Goal: Transaction & Acquisition: Purchase product/service

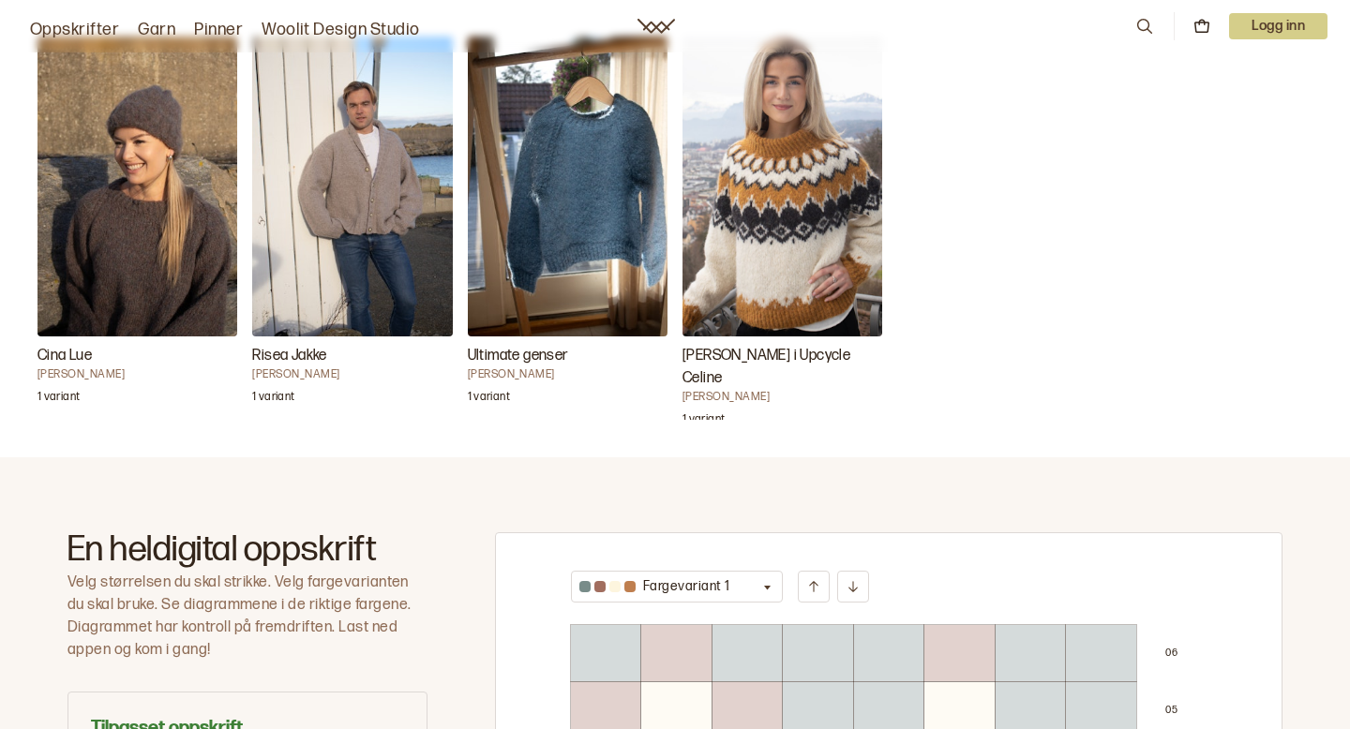
scroll to position [633, 0]
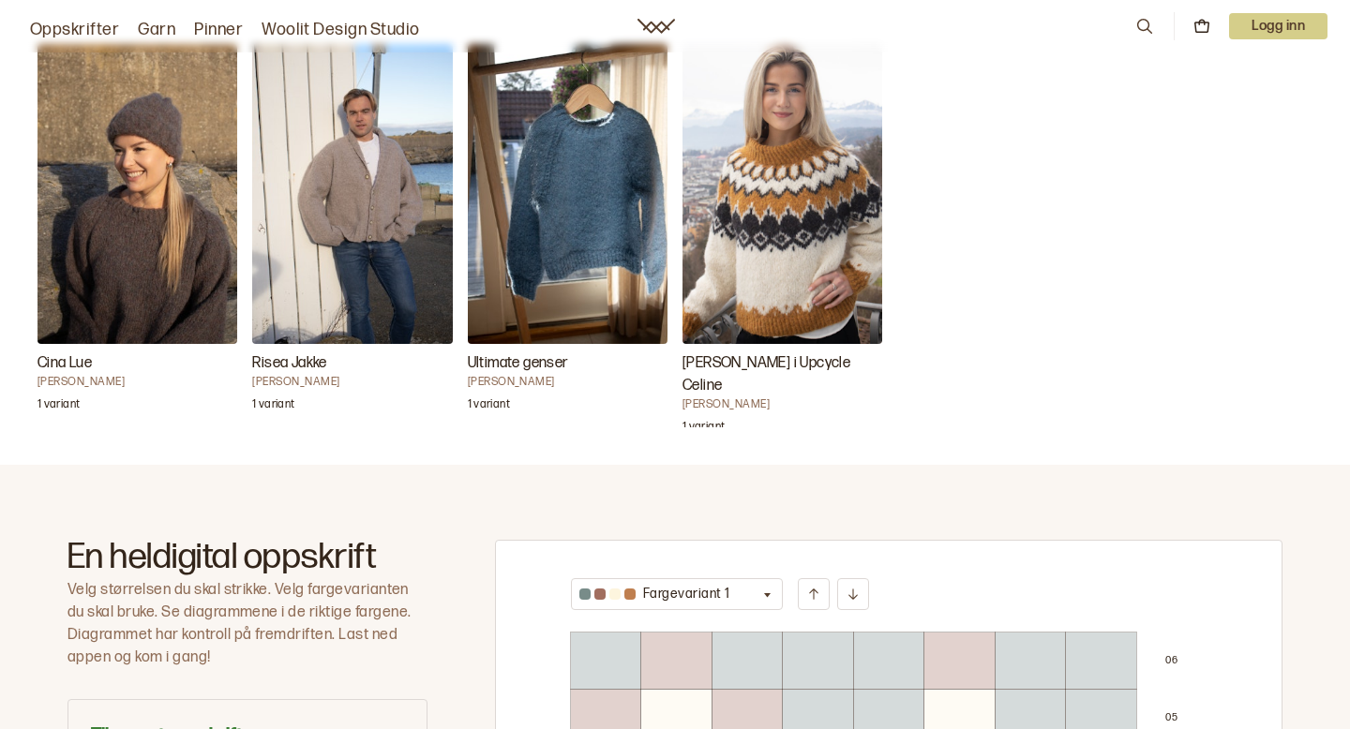
click at [813, 194] on img "Cilian Genser i Upcycle Celine" at bounding box center [782, 194] width 200 height 300
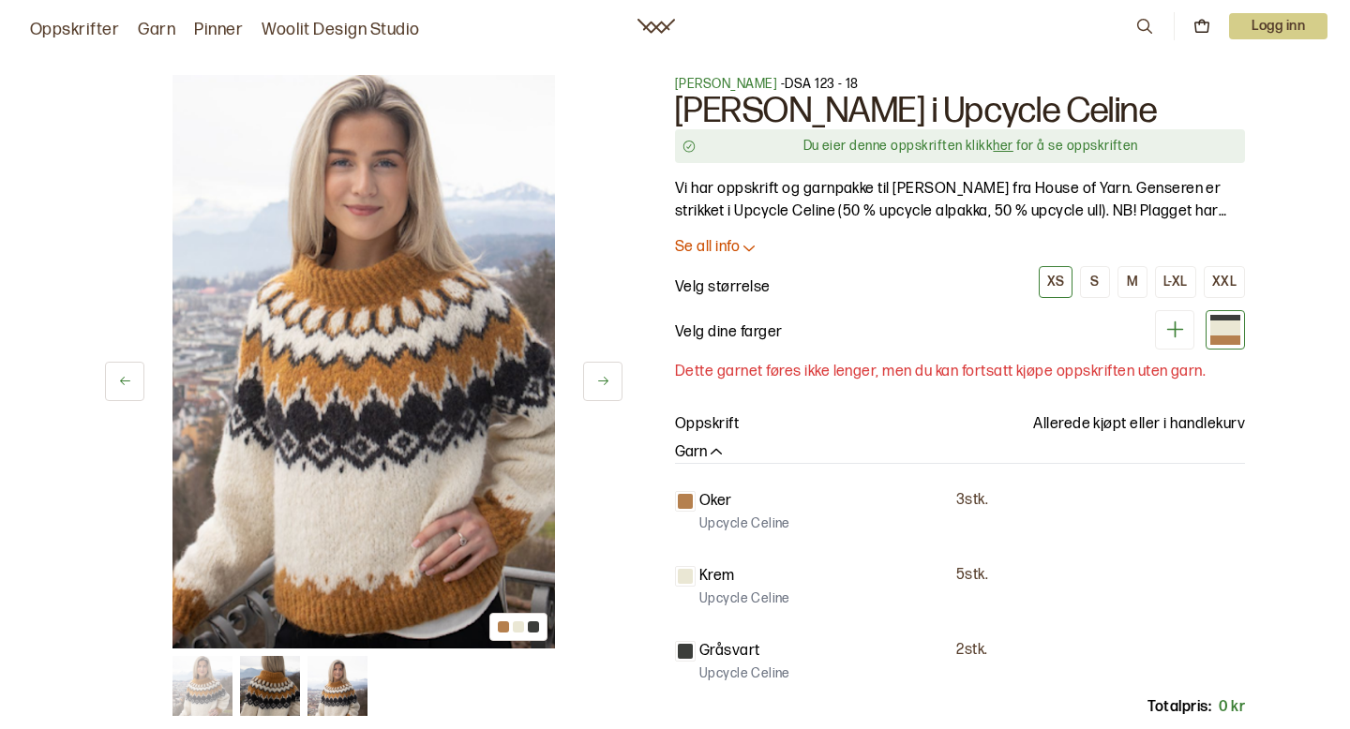
click at [396, 357] on img at bounding box center [363, 362] width 382 height 574
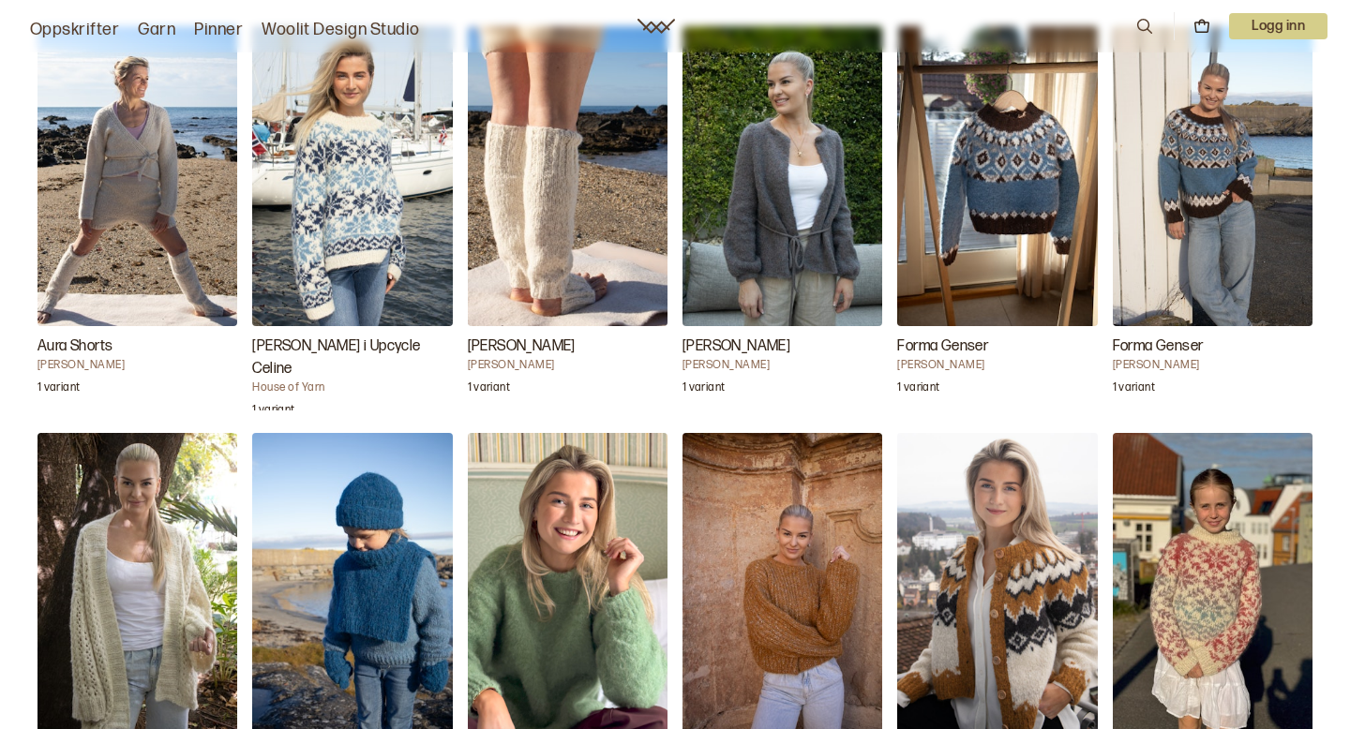
scroll to position [1903, 0]
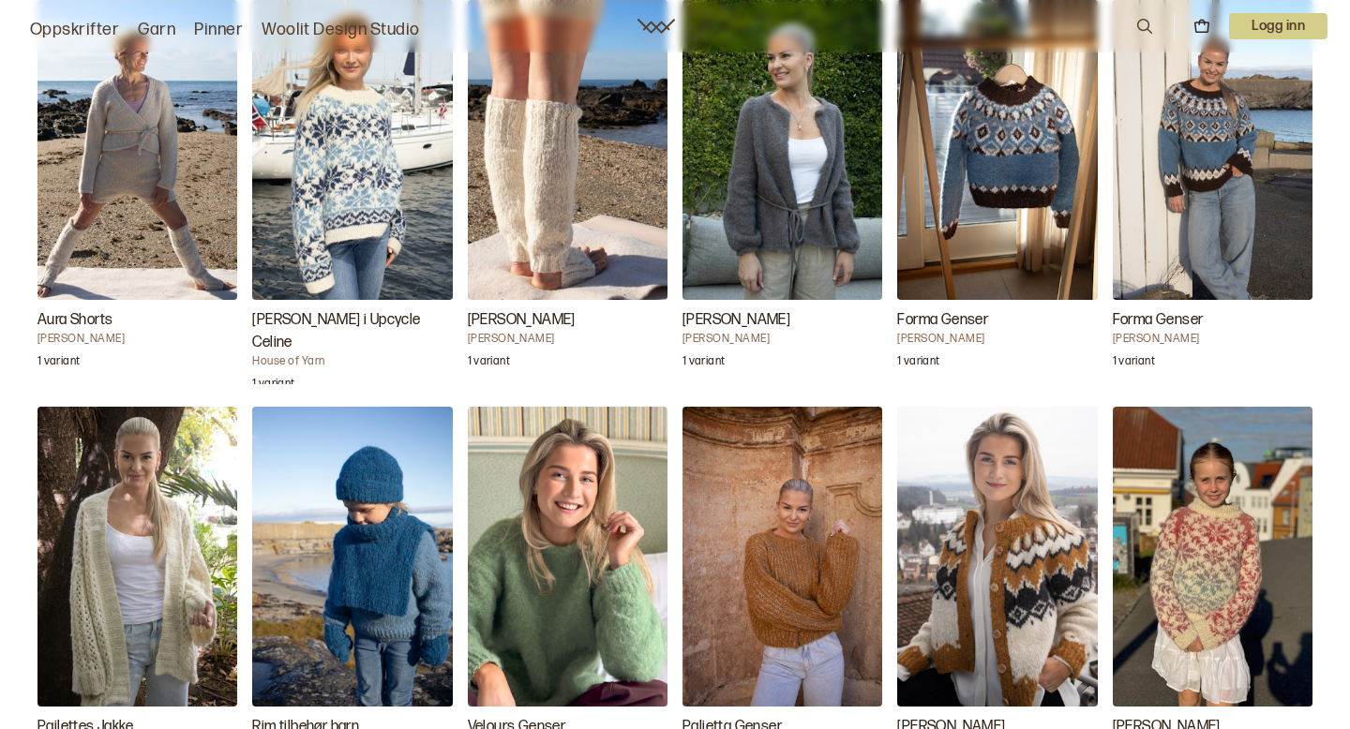
click at [601, 471] on img "Velours Genser" at bounding box center [568, 557] width 200 height 300
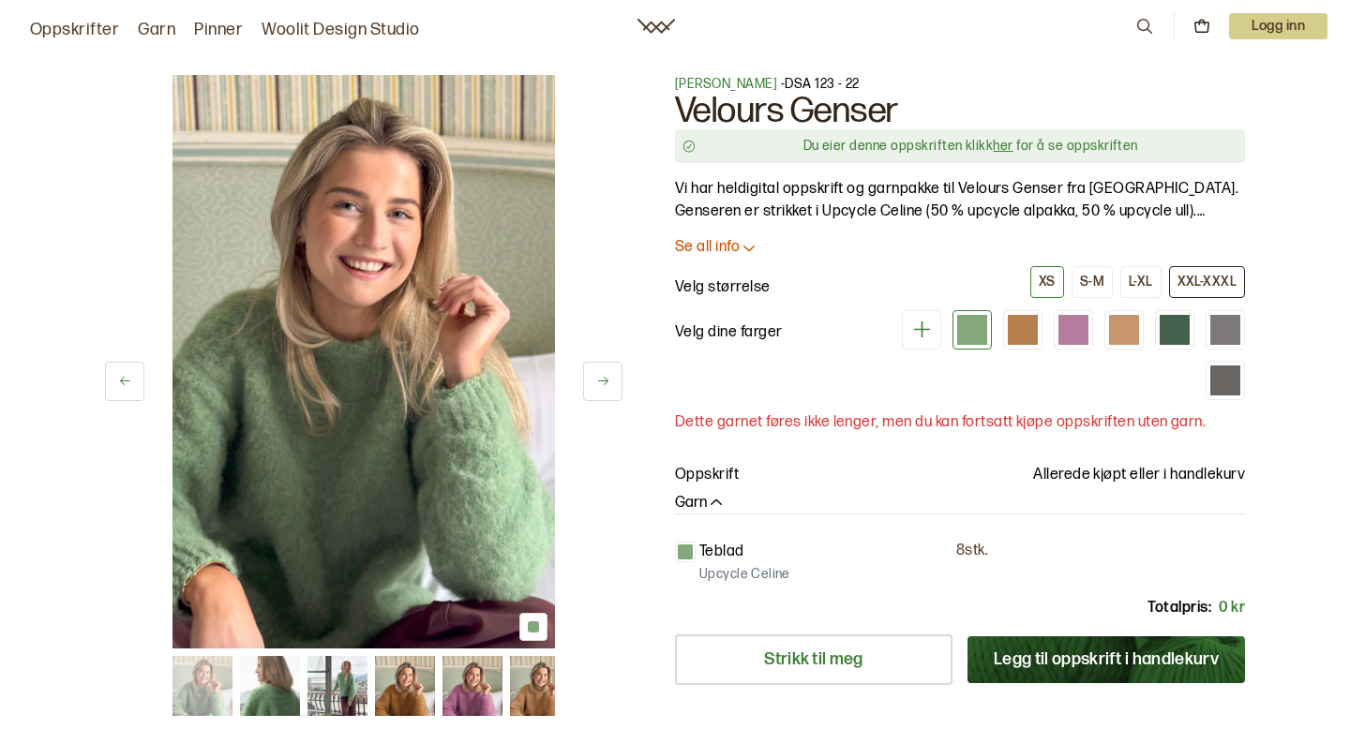
click at [1219, 282] on div "XXL-XXXL" at bounding box center [1206, 282] width 59 height 17
click at [1049, 279] on div "XS" at bounding box center [1047, 282] width 17 height 17
click at [1100, 279] on div "S-M" at bounding box center [1092, 282] width 24 height 17
click at [1189, 288] on div "XXL-XXXL" at bounding box center [1206, 282] width 59 height 17
click at [710, 241] on p "Se all info" at bounding box center [707, 248] width 65 height 20
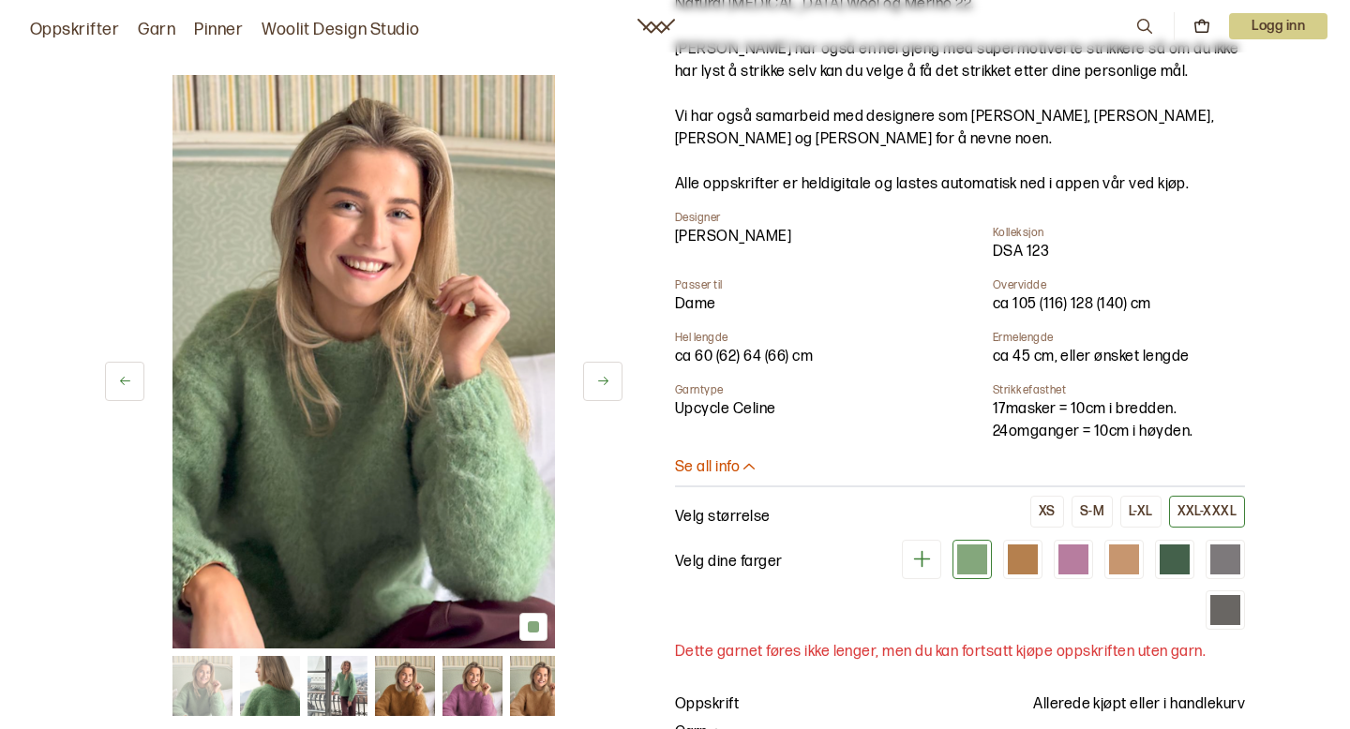
scroll to position [276, 0]
click at [1055, 517] on div "XS" at bounding box center [1047, 510] width 17 height 17
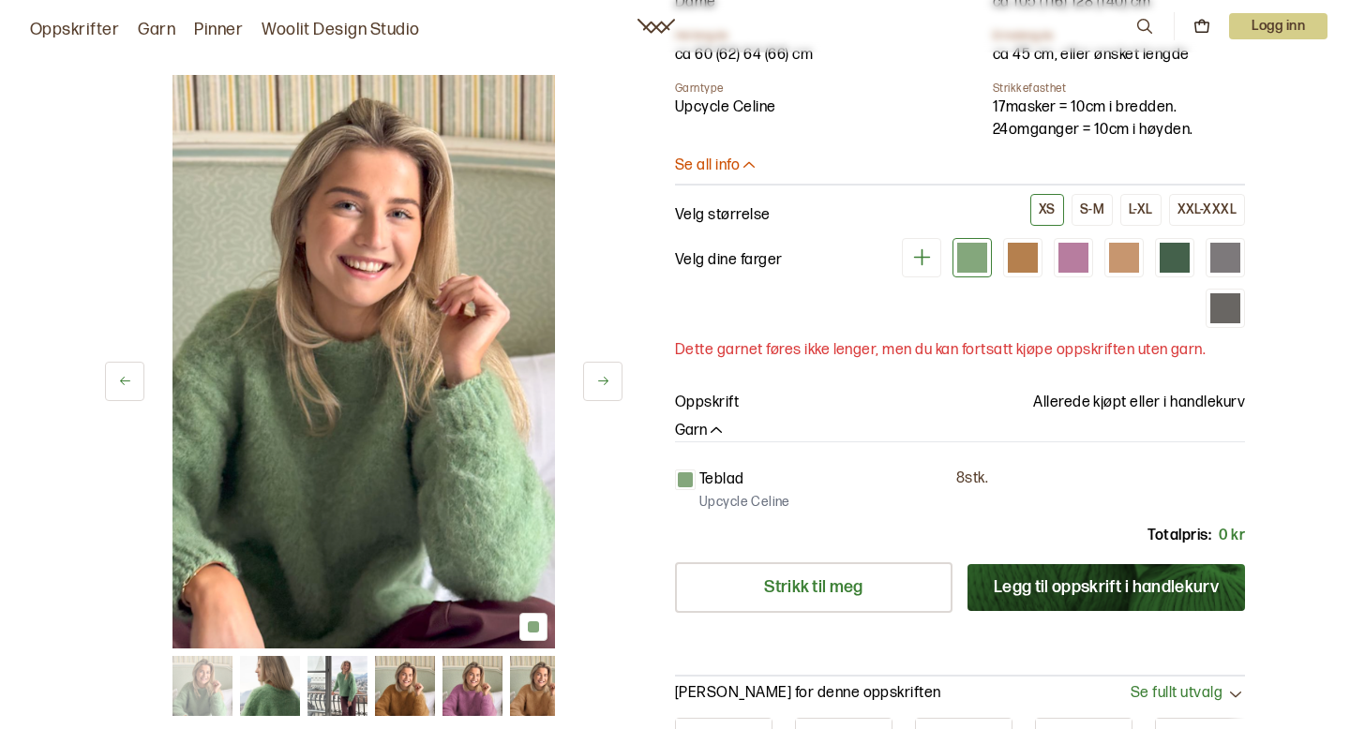
scroll to position [581, 0]
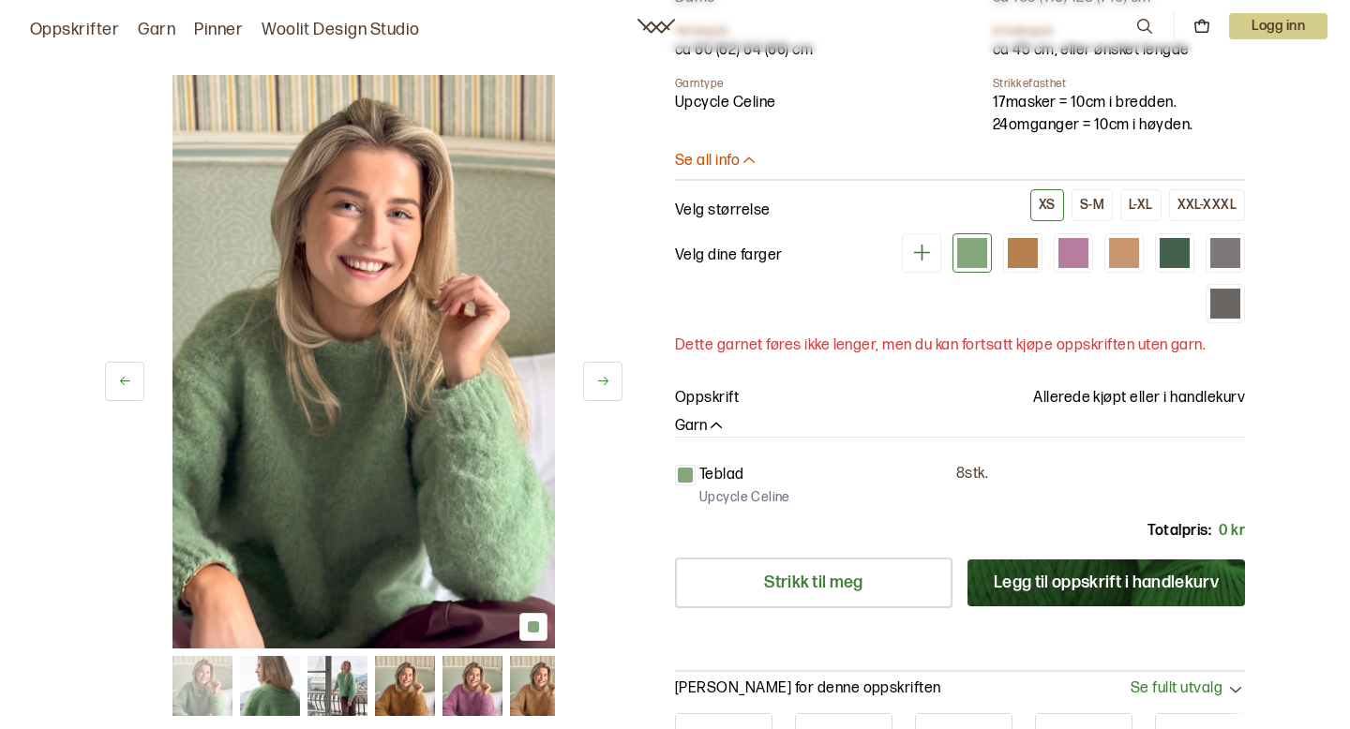
click at [1048, 578] on button "Legg til oppskrift i handlekurv" at bounding box center [1105, 583] width 277 height 47
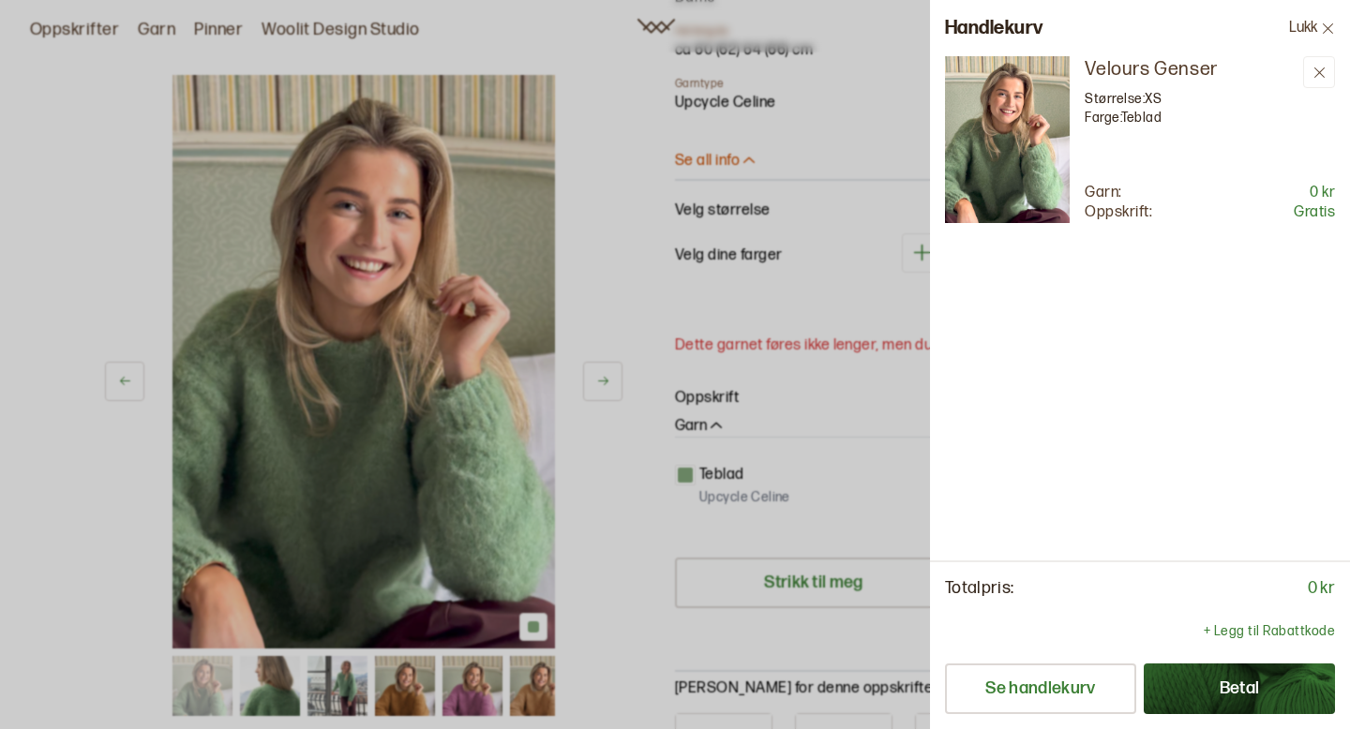
click at [885, 378] on div at bounding box center [675, 364] width 1350 height 729
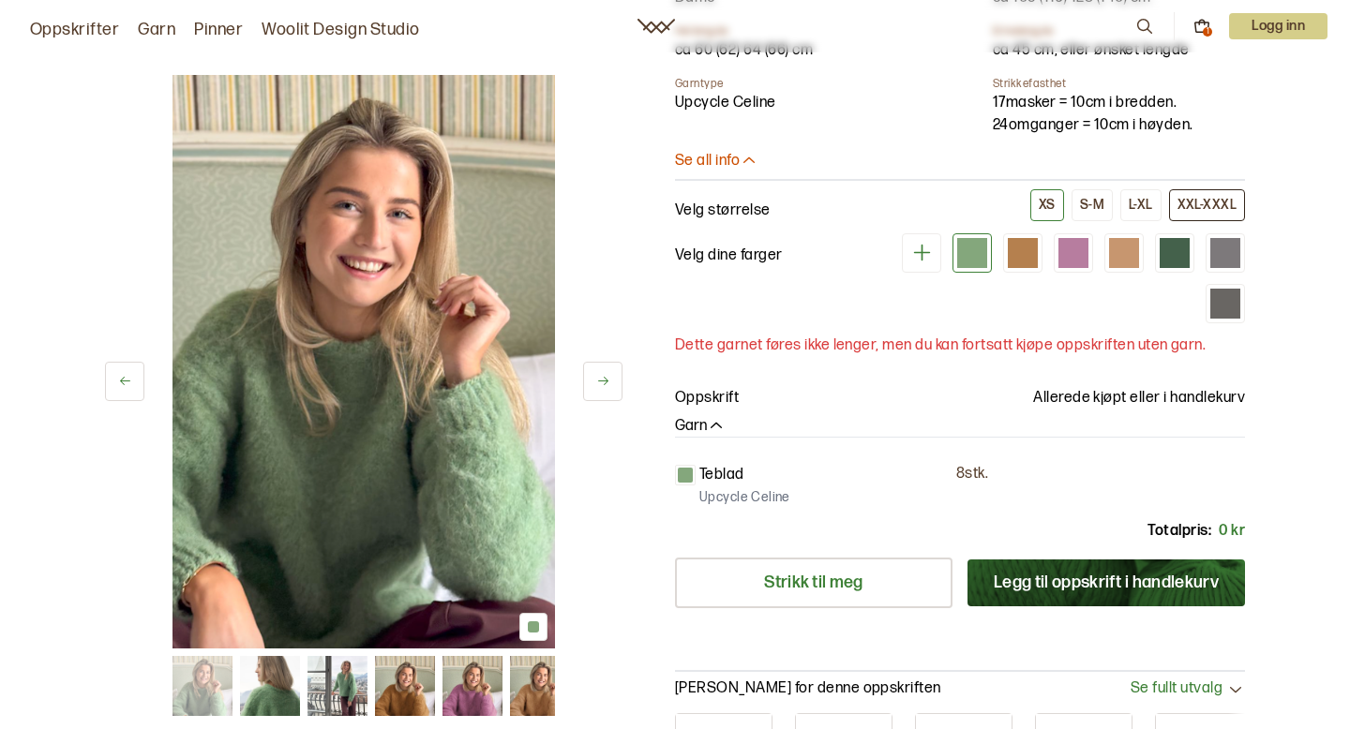
click at [1219, 208] on div "XXL-XXXL" at bounding box center [1206, 205] width 59 height 17
click at [1179, 585] on button "Legg til oppskrift i handlekurv" at bounding box center [1105, 583] width 277 height 47
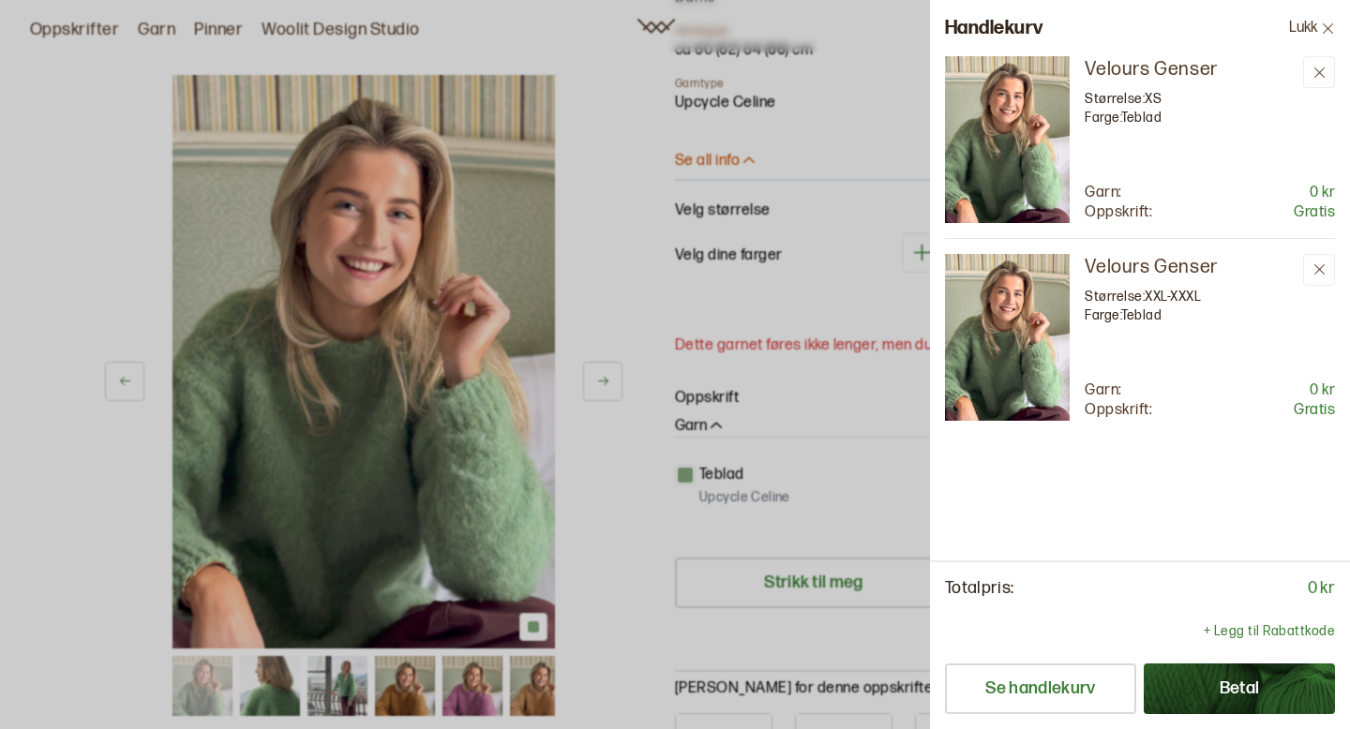
click at [1257, 695] on button "Betal" at bounding box center [1239, 689] width 191 height 51
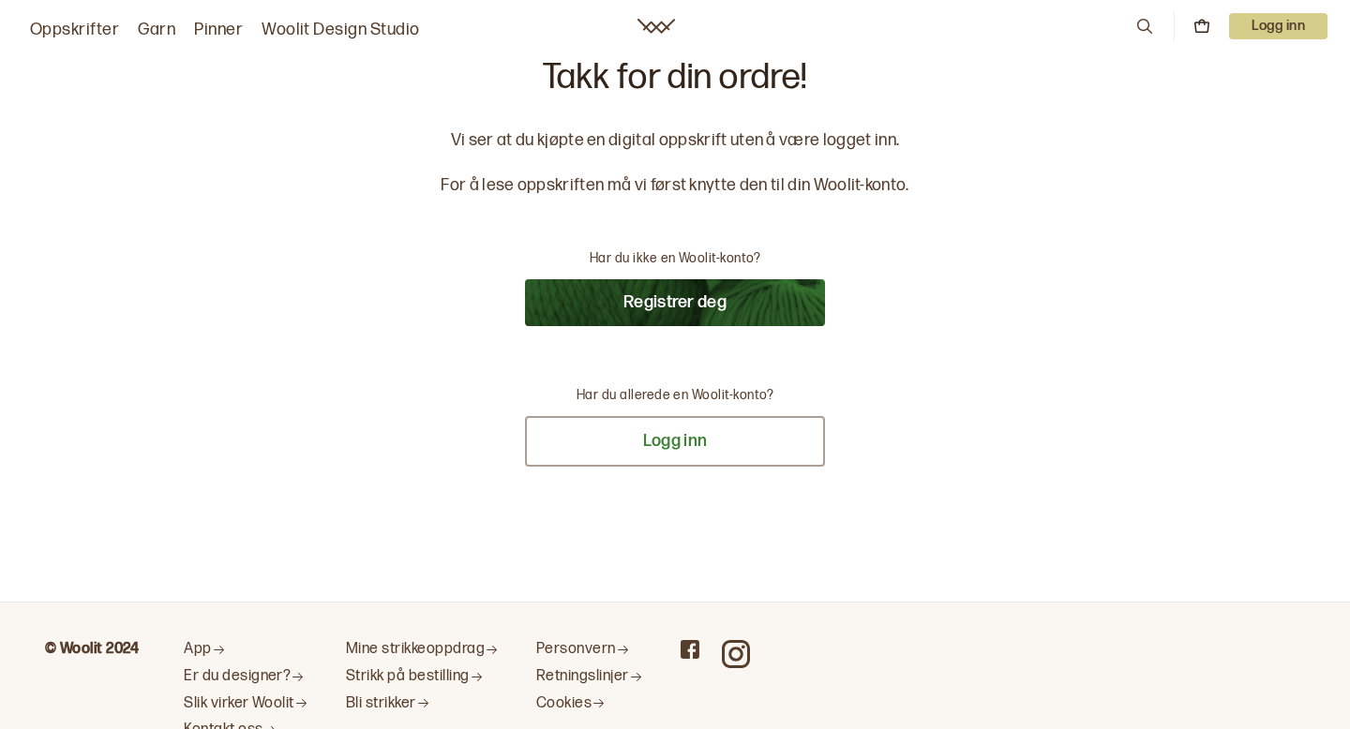
click at [737, 437] on button "Logg inn" at bounding box center [675, 441] width 300 height 51
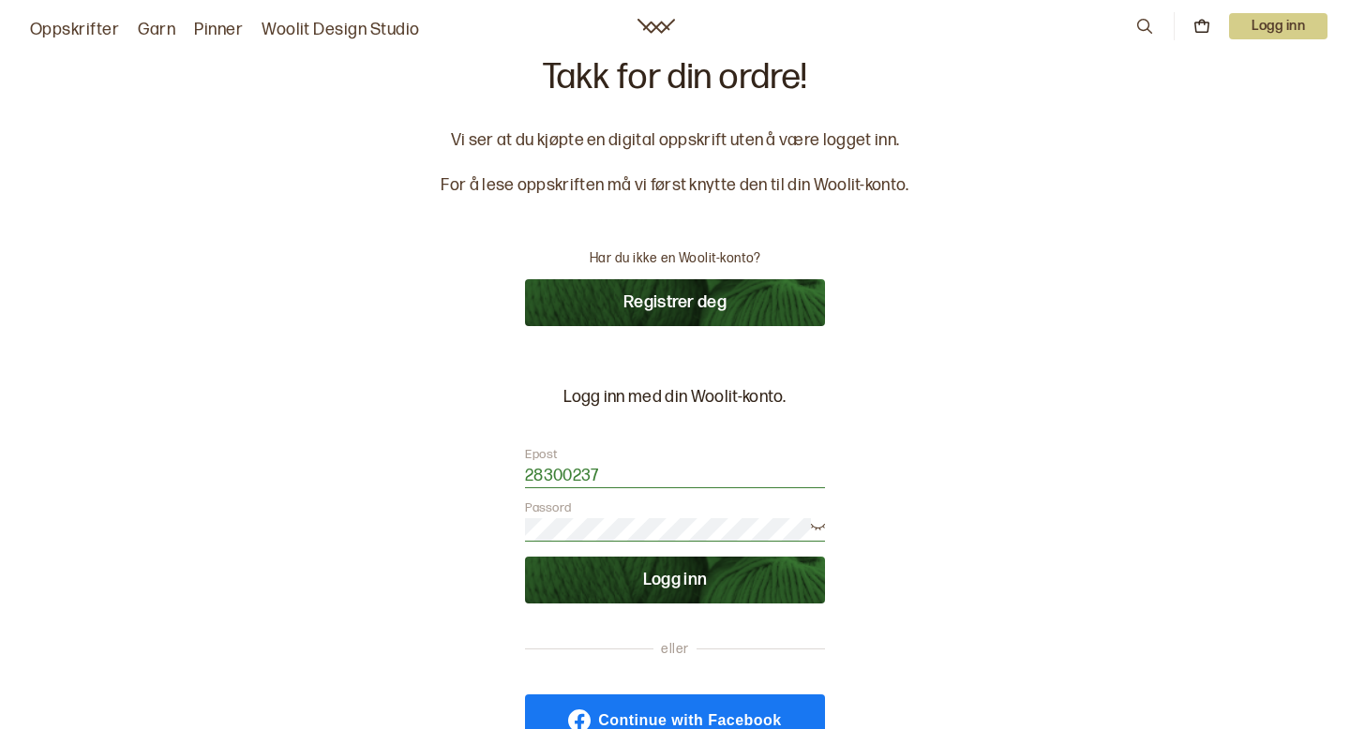
scroll to position [100, 0]
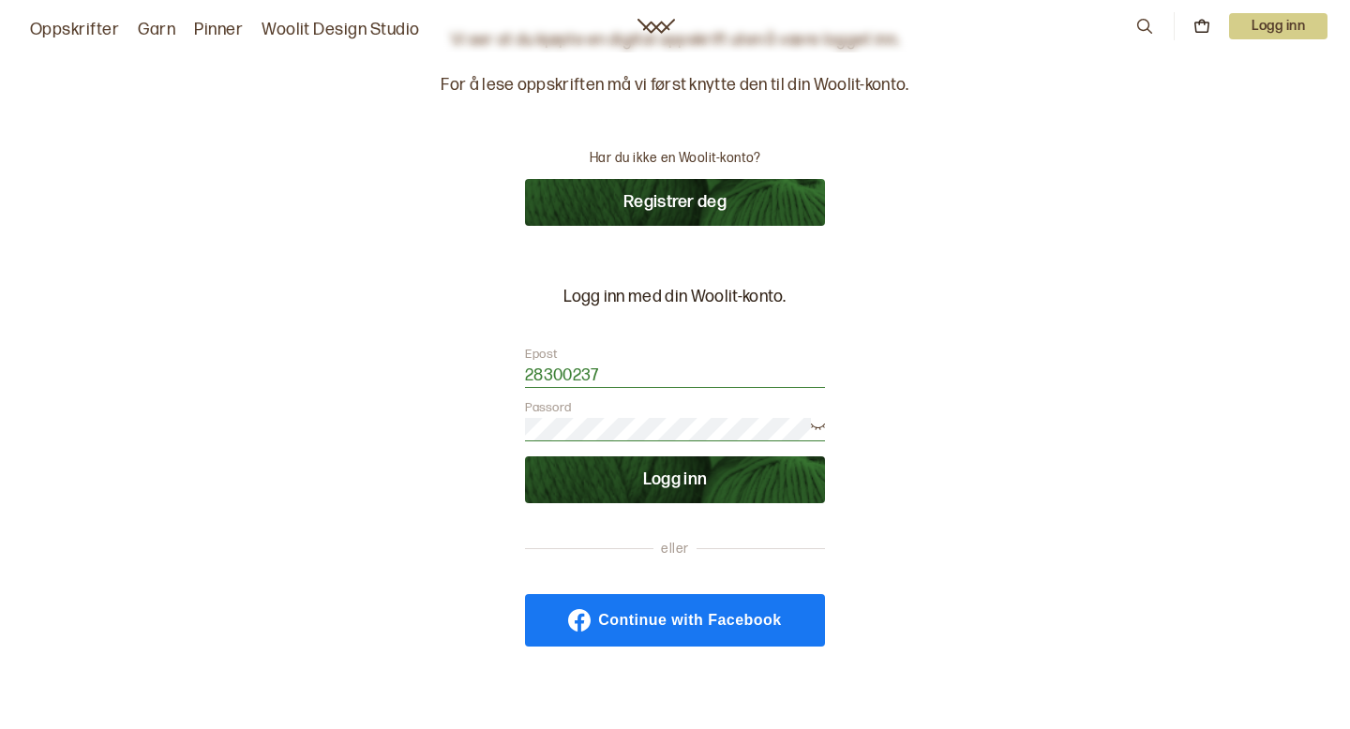
click at [731, 481] on button "Logg inn" at bounding box center [675, 479] width 300 height 47
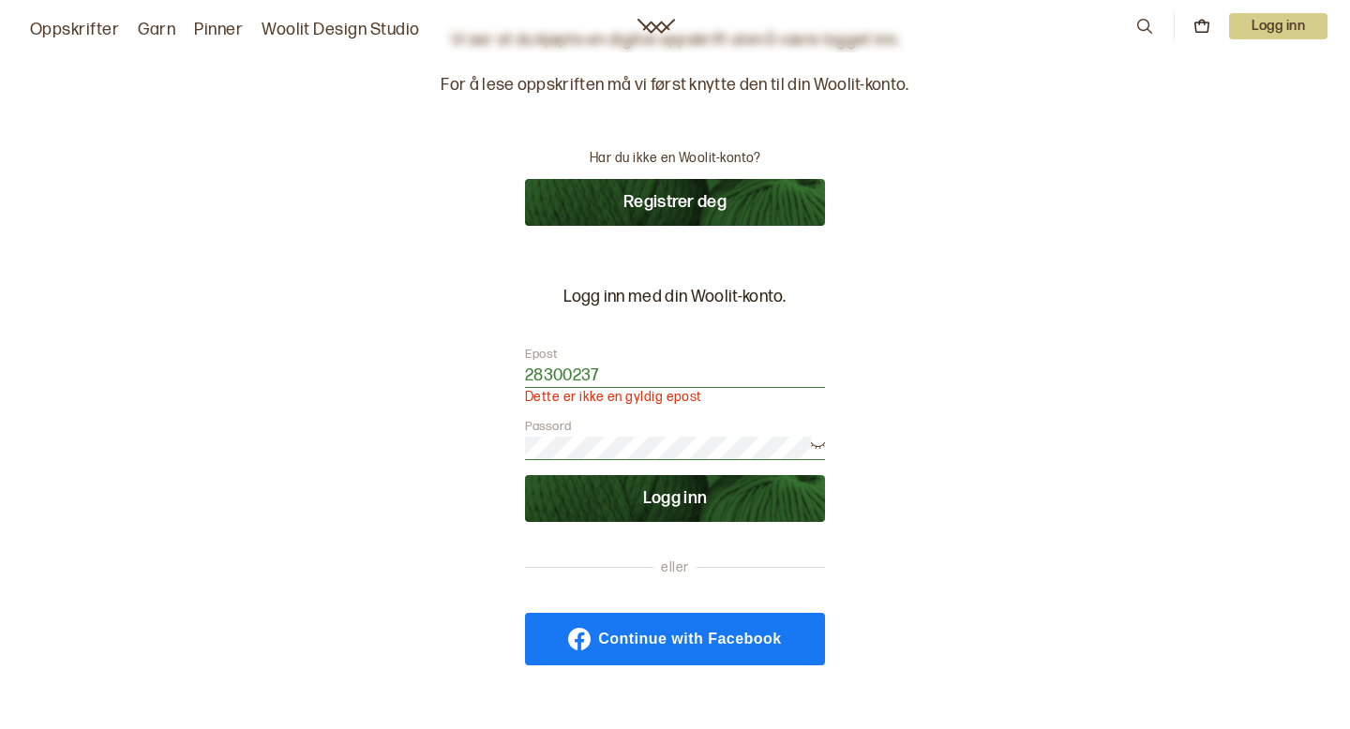
click at [719, 372] on input "28300237" at bounding box center [675, 376] width 300 height 23
type input "mathildenielsen99@hotmail.com"
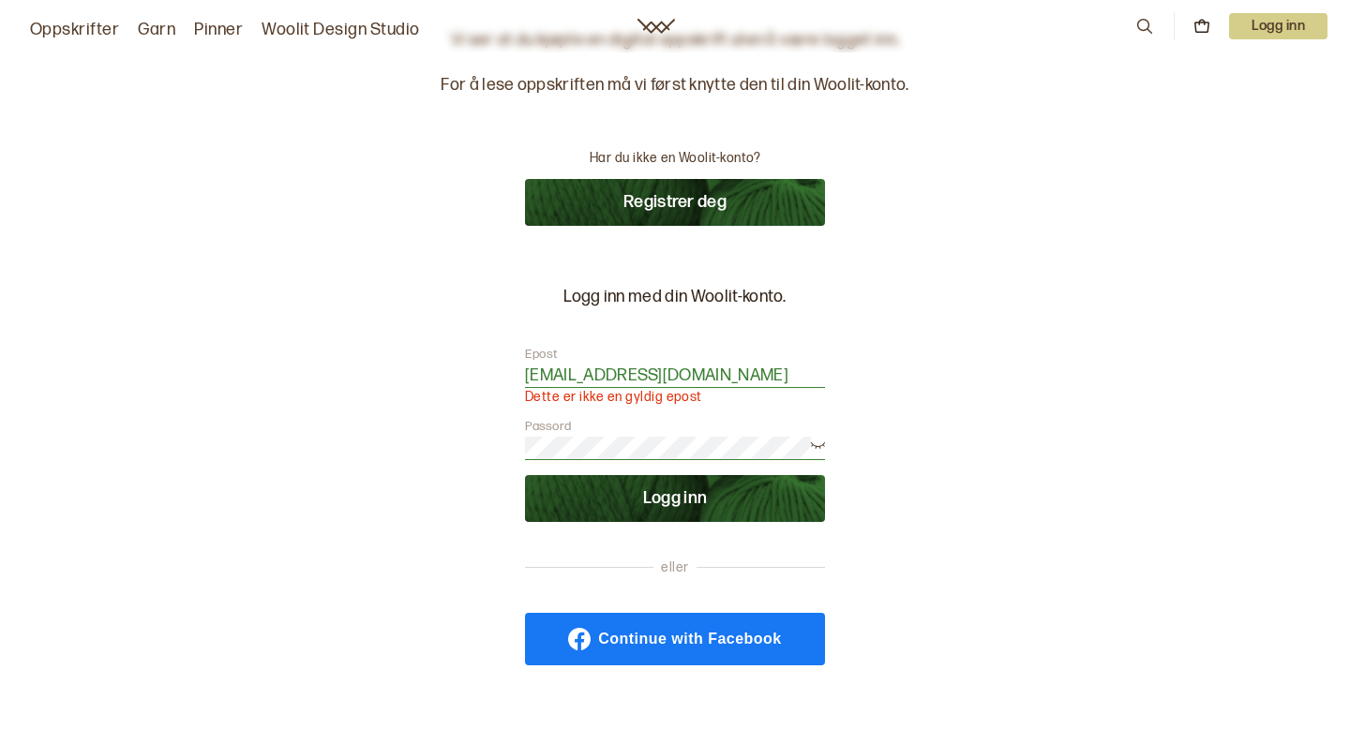
click at [525, 475] on button "Logg inn" at bounding box center [675, 498] width 300 height 47
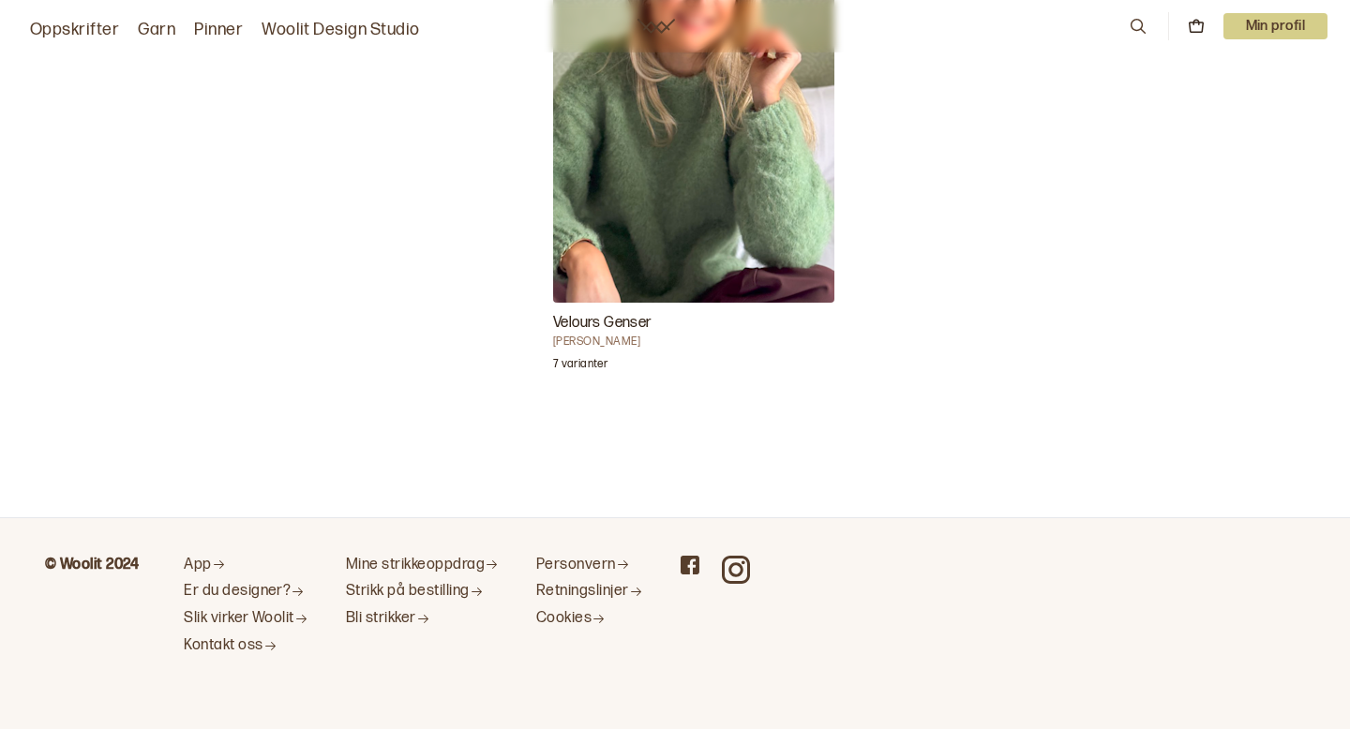
scroll to position [0, 0]
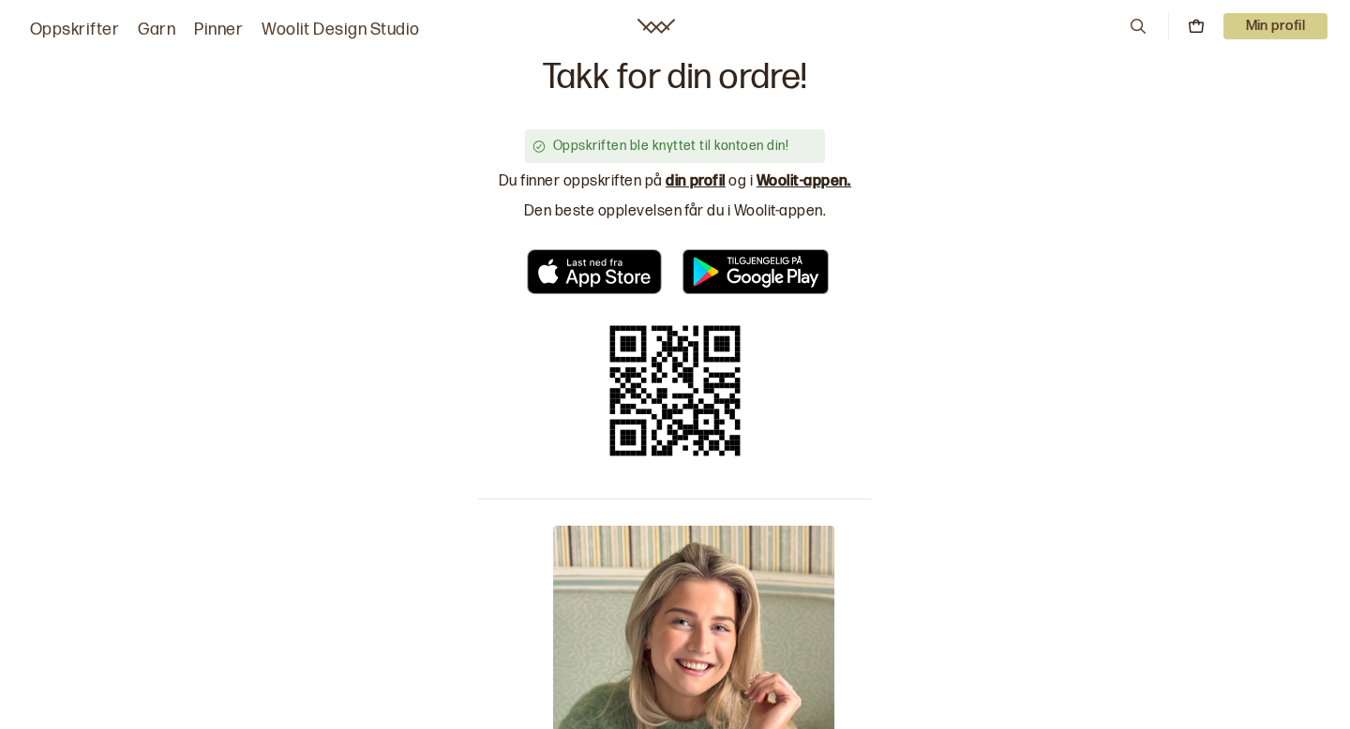
click at [704, 181] on link "din profil" at bounding box center [696, 181] width 60 height 18
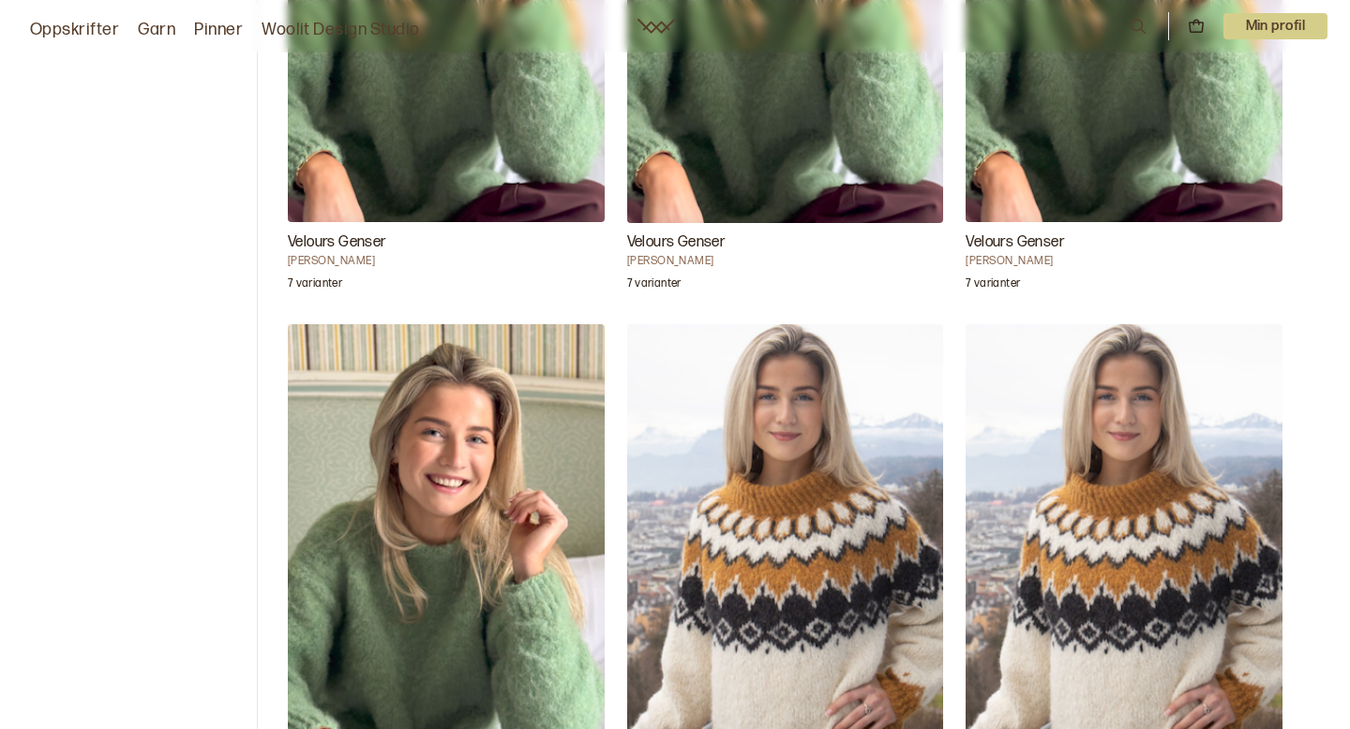
scroll to position [365, 0]
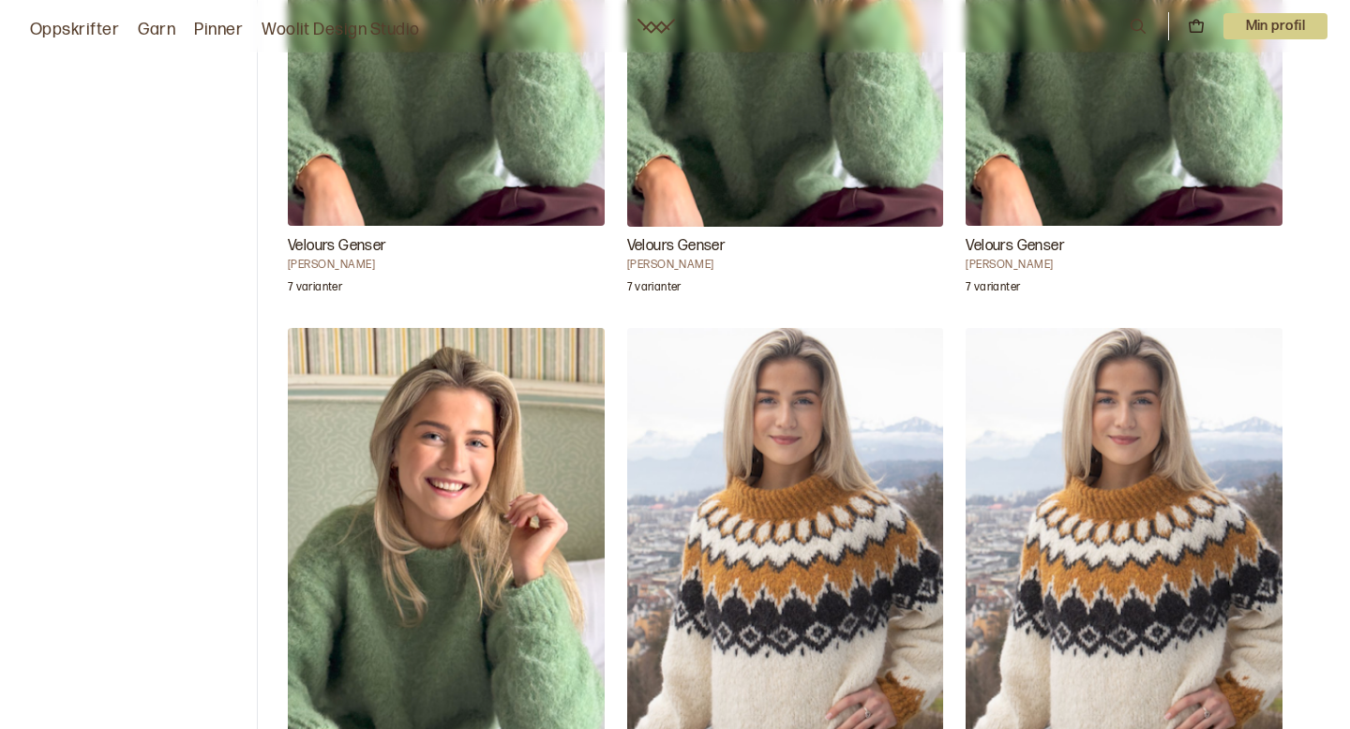
click at [732, 462] on img "Cilian Genser i Upcycle Celine" at bounding box center [785, 565] width 317 height 475
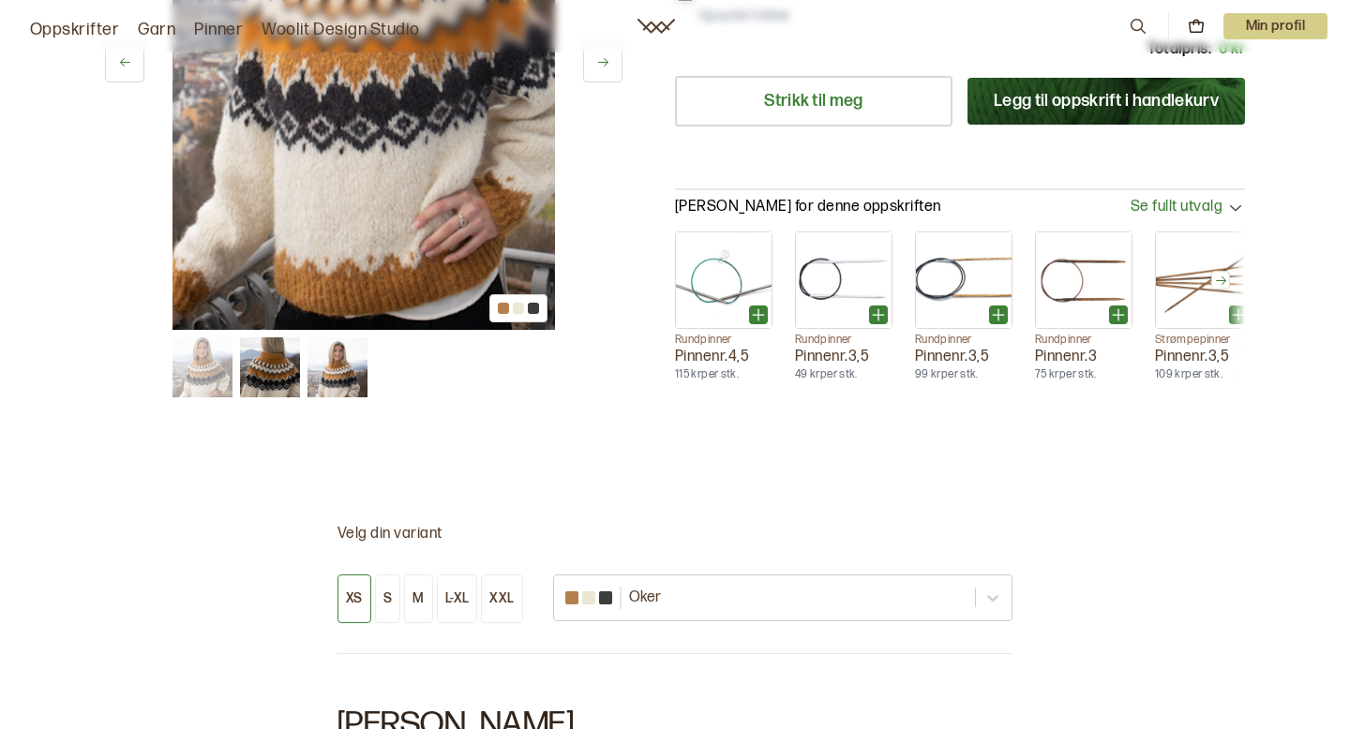
scroll to position [659, 0]
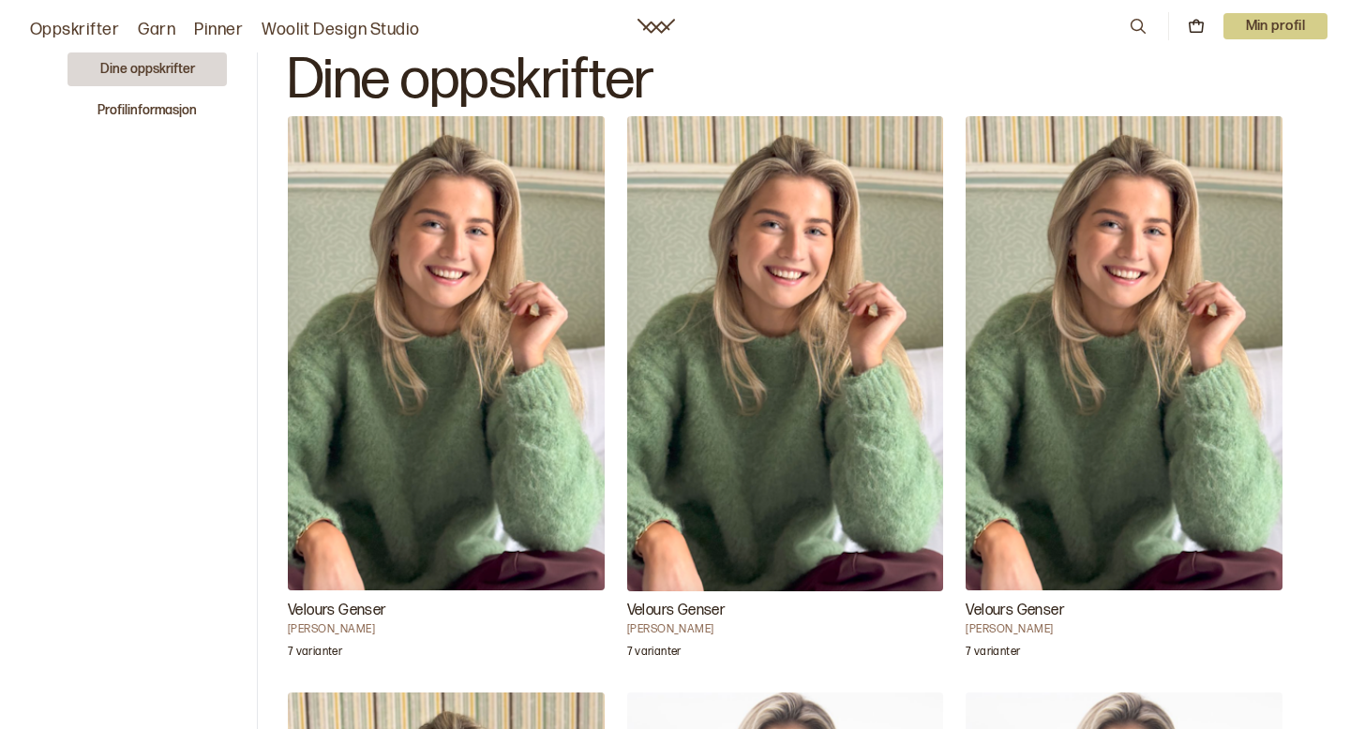
click at [441, 283] on img "Velours Genser" at bounding box center [446, 353] width 317 height 474
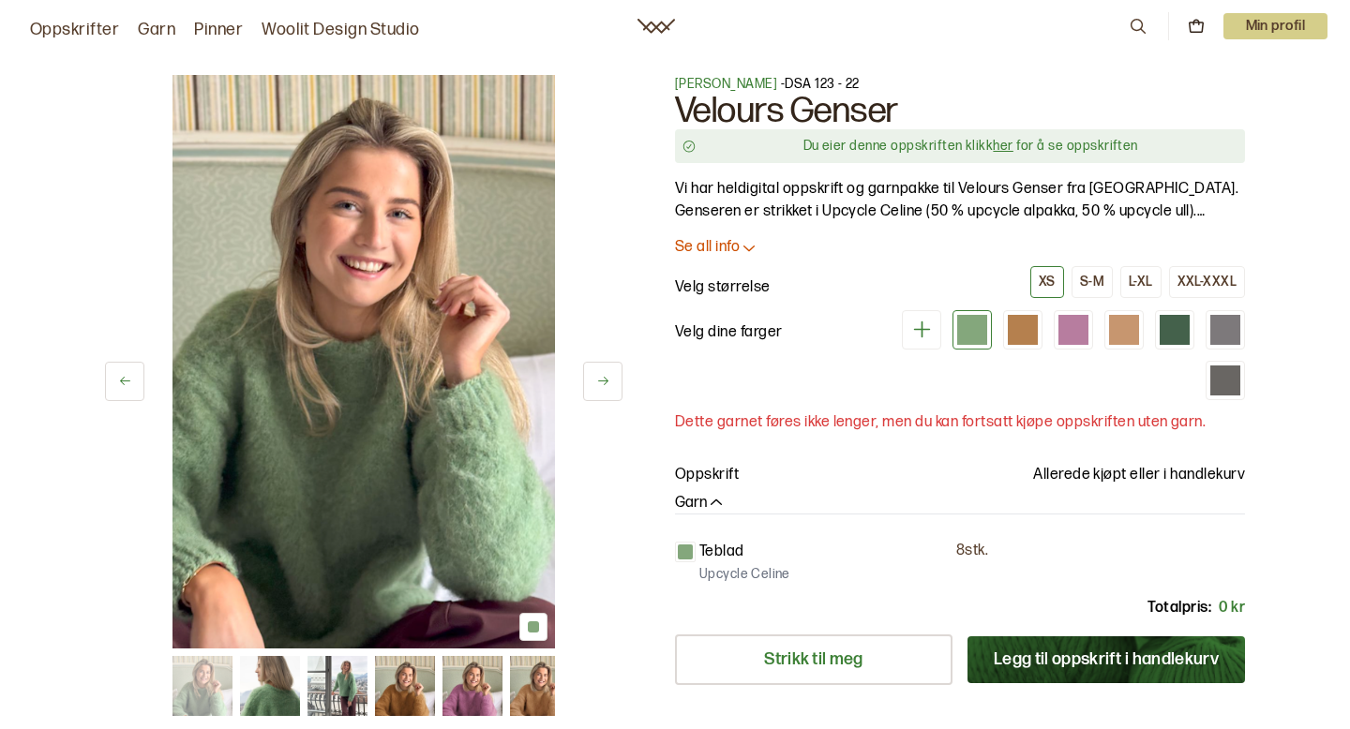
click at [607, 296] on div "1 av 9" at bounding box center [363, 362] width 517 height 574
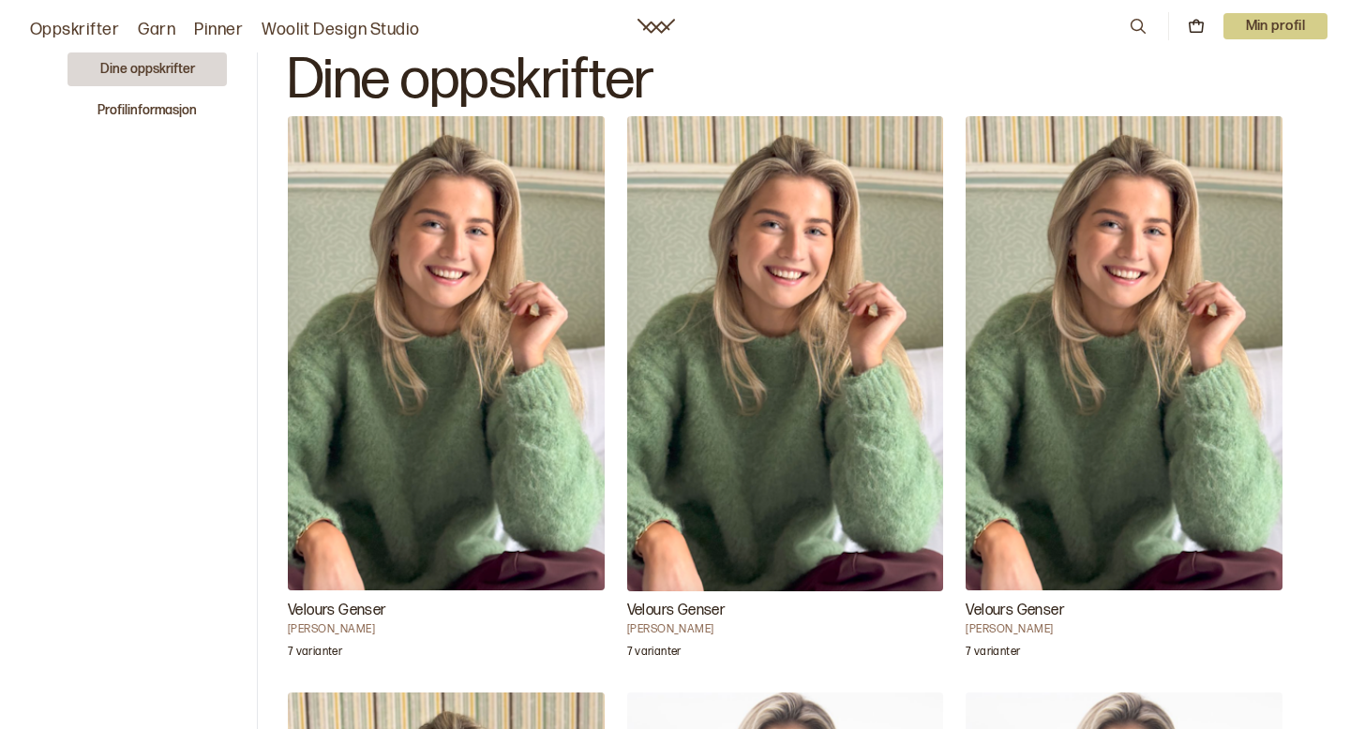
click at [804, 279] on img "Velours Genser" at bounding box center [785, 353] width 317 height 475
click at [522, 271] on img "Velours Genser" at bounding box center [446, 353] width 317 height 474
click at [1165, 316] on img "Velours Genser" at bounding box center [1123, 353] width 317 height 474
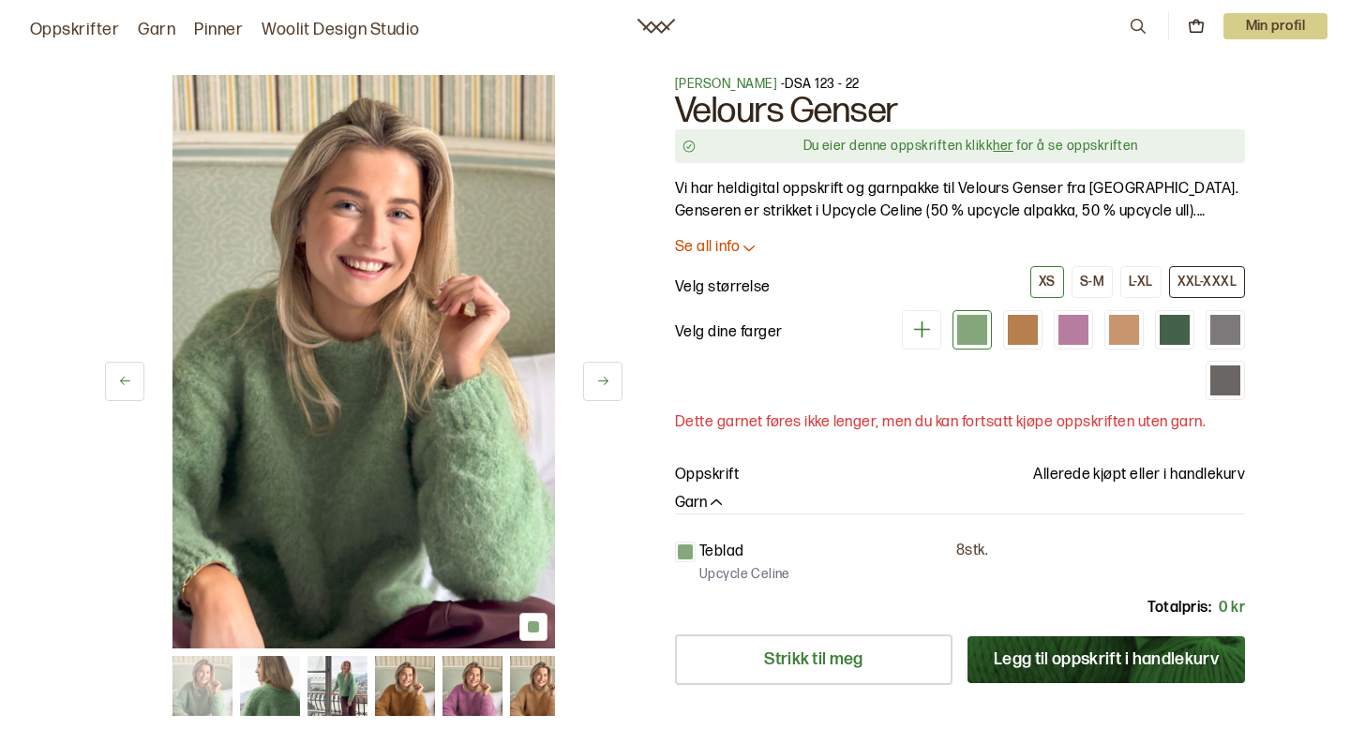
click at [1195, 277] on div "XXL-XXXL" at bounding box center [1206, 282] width 59 height 17
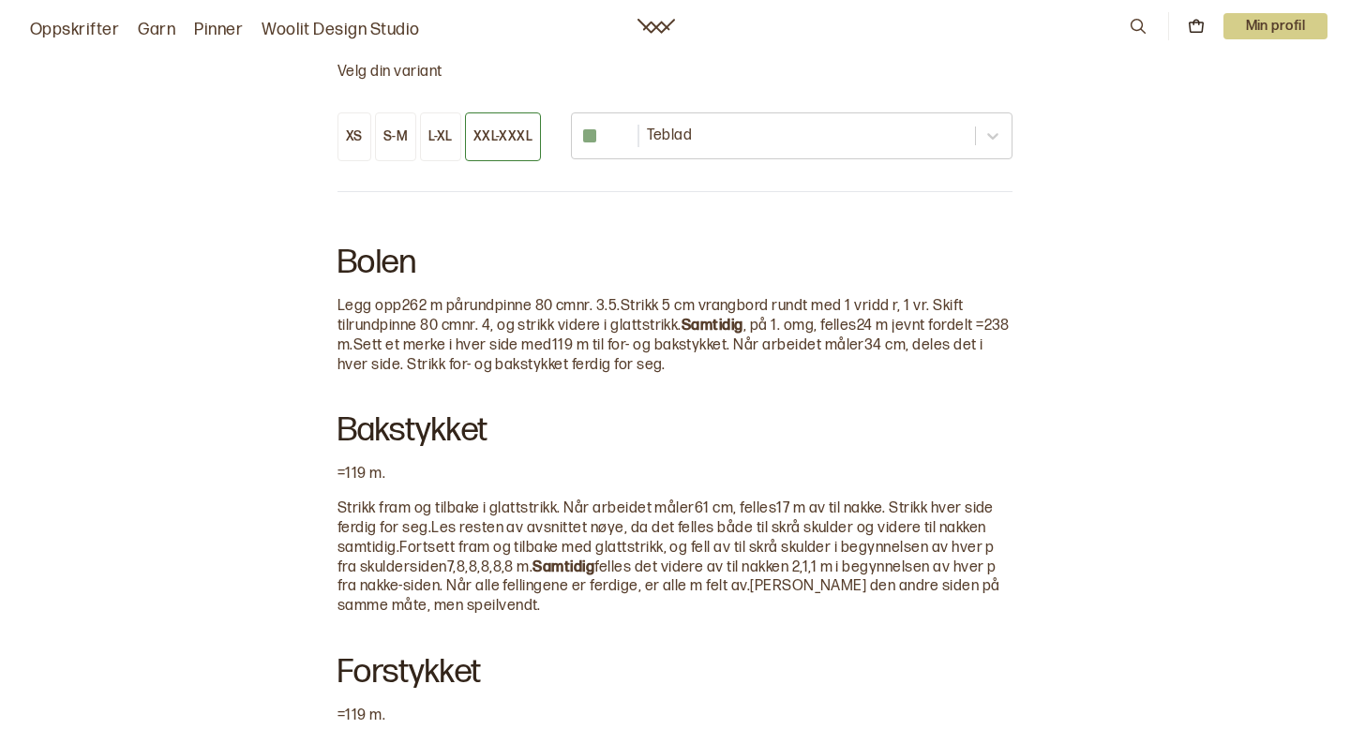
scroll to position [1005, 0]
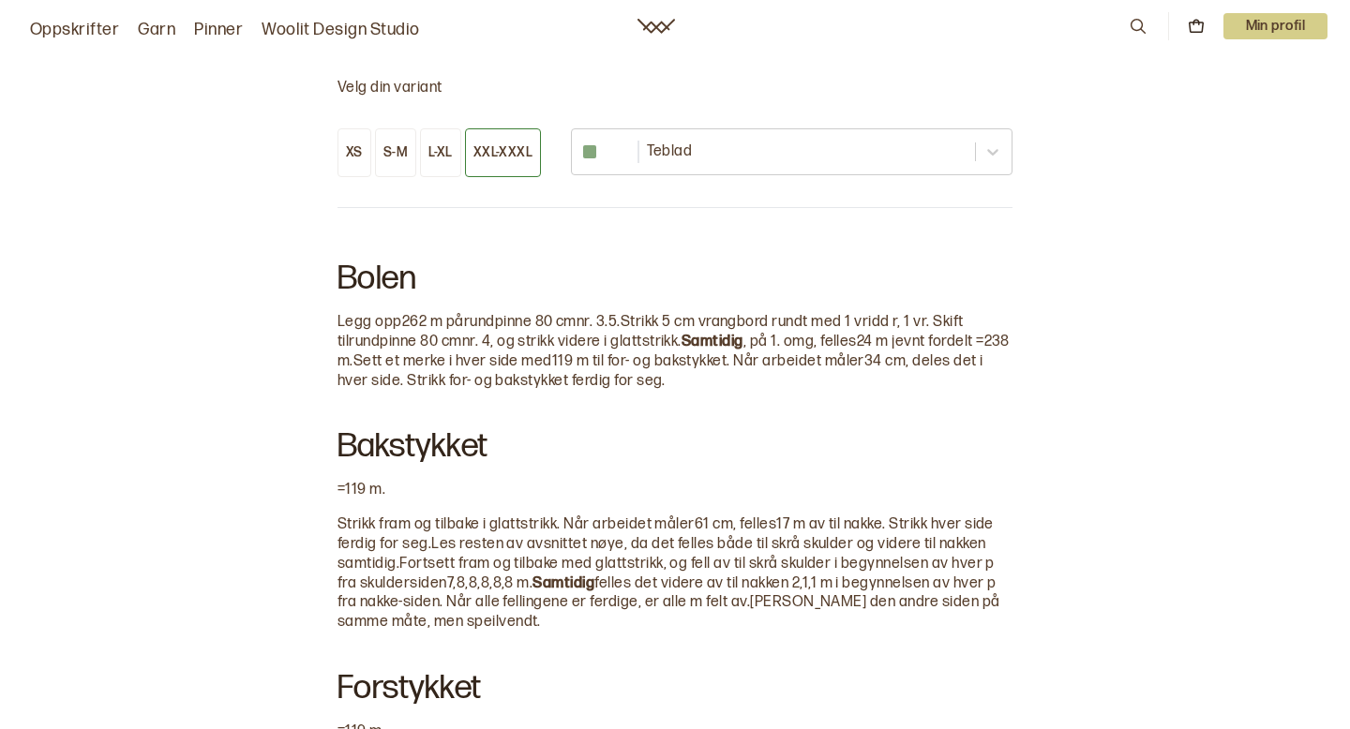
click at [816, 393] on div at bounding box center [674, 398] width 675 height 15
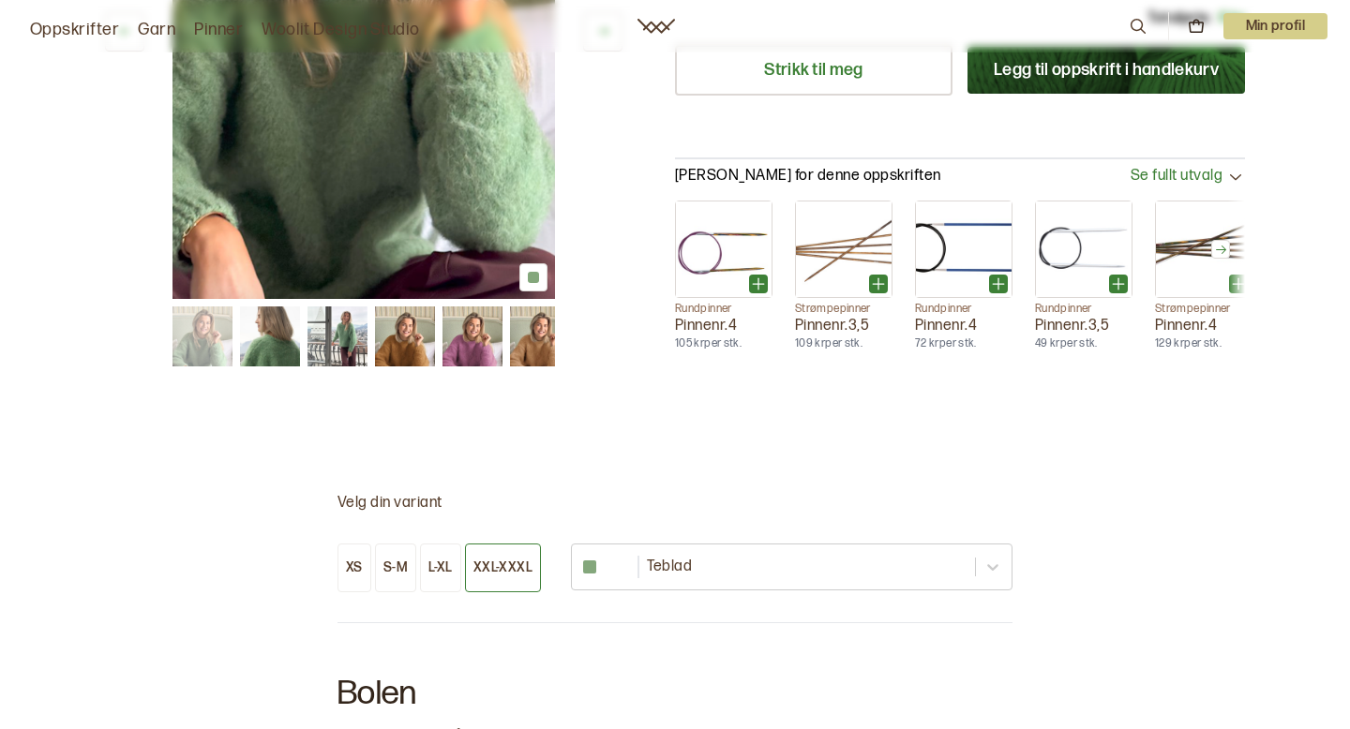
scroll to position [0, 0]
